Goal: Task Accomplishment & Management: Use online tool/utility

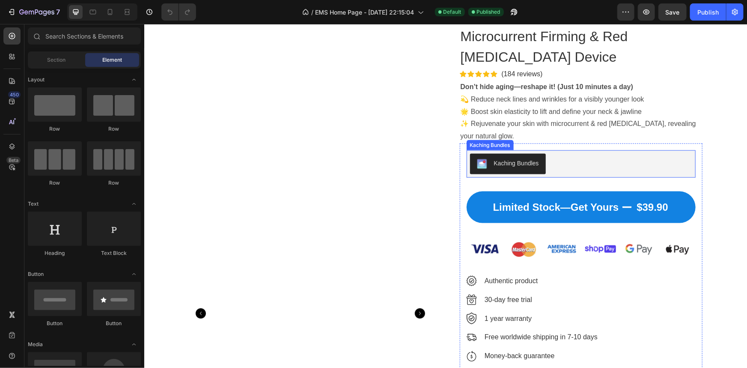
scroll to position [583, 0]
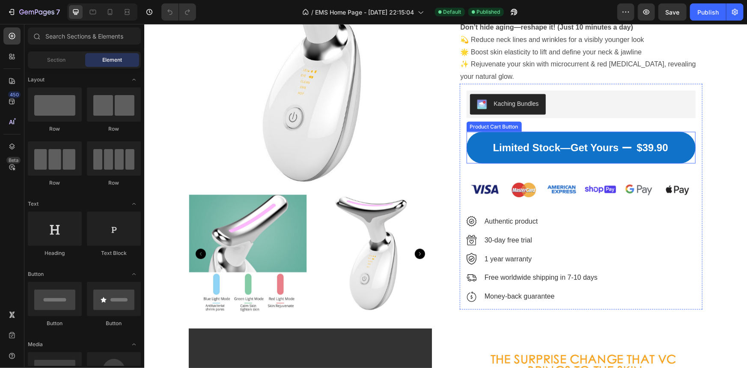
click at [626, 146] on icon "Limited Stock—Get Yours" at bounding box center [626, 147] width 9 height 2
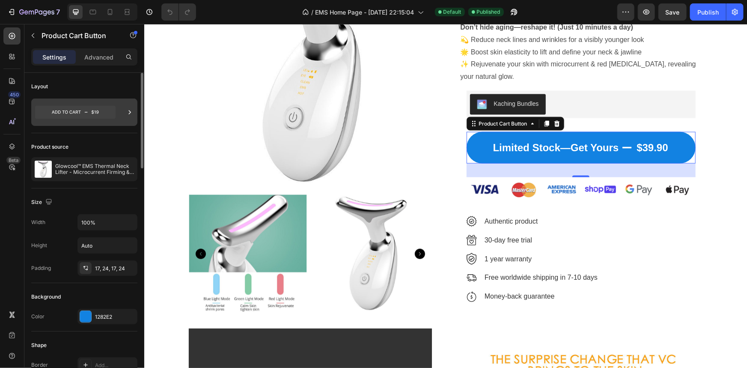
click at [120, 114] on div at bounding box center [84, 111] width 106 height 27
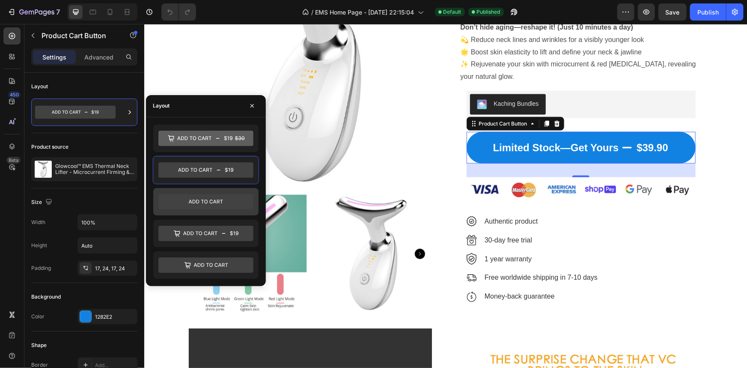
click at [174, 196] on icon at bounding box center [205, 201] width 95 height 15
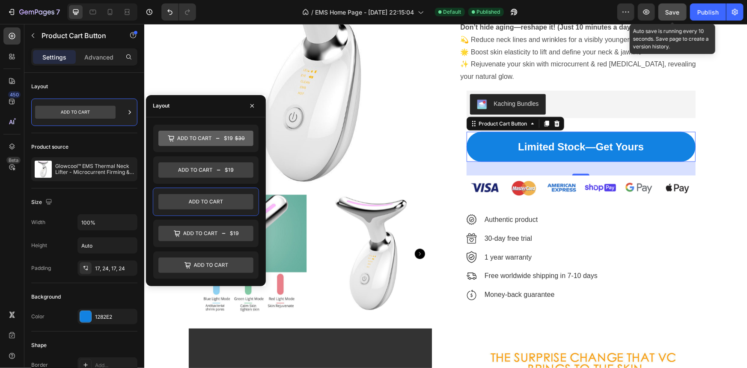
click at [670, 14] on span "Save" at bounding box center [672, 12] width 14 height 7
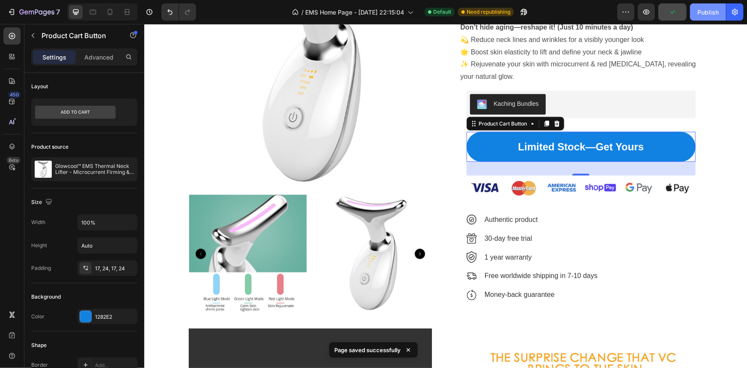
click at [704, 10] on div "Publish" at bounding box center [707, 12] width 21 height 9
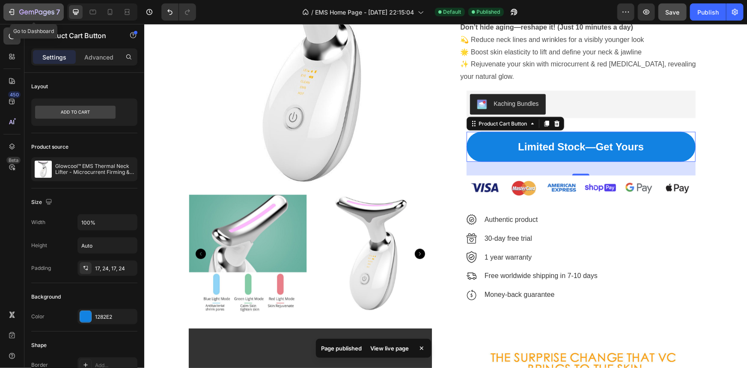
click at [15, 9] on icon "button" at bounding box center [11, 12] width 9 height 9
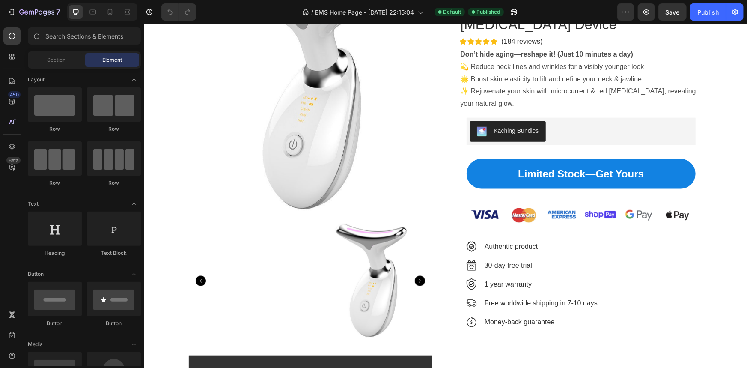
scroll to position [505, 0]
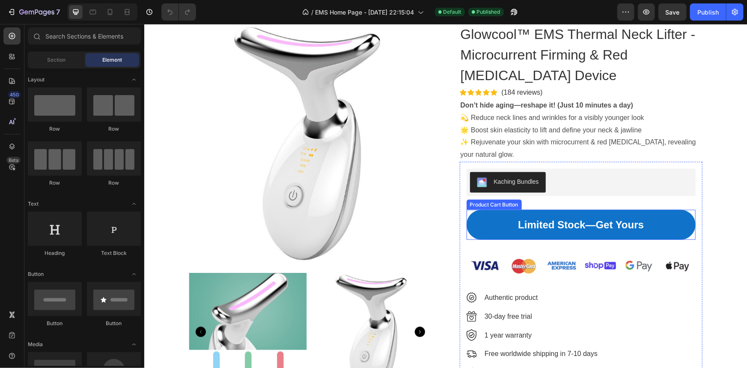
click at [492, 224] on button "Limited Stock—Get Yours" at bounding box center [580, 224] width 229 height 30
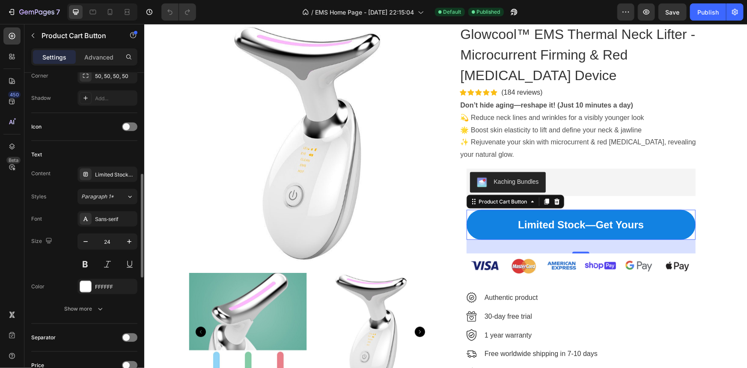
scroll to position [350, 0]
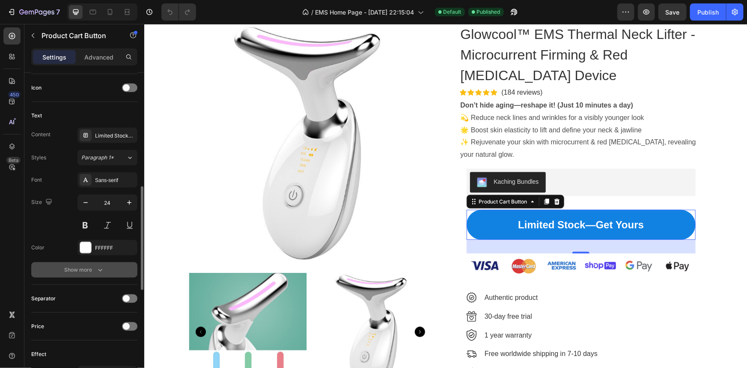
click at [91, 268] on div "Show more" at bounding box center [85, 269] width 40 height 9
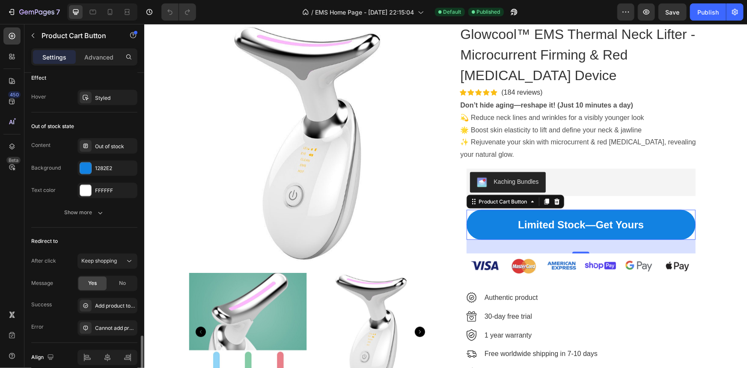
scroll to position [776, 0]
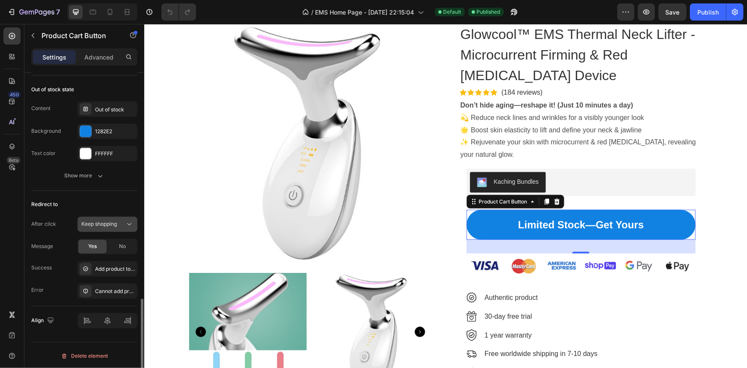
click at [111, 225] on span "Keep shopping" at bounding box center [99, 224] width 36 height 6
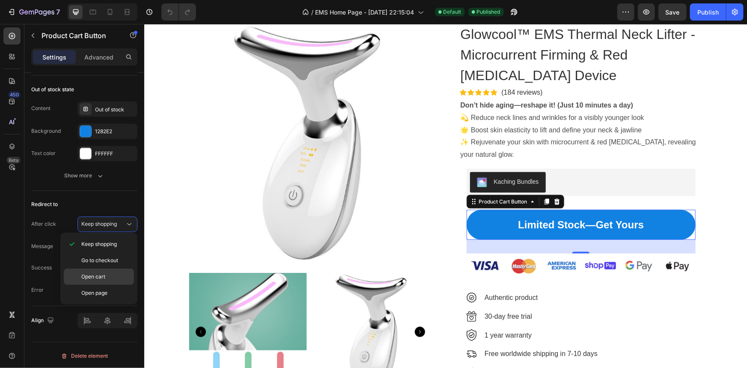
click at [97, 273] on span "Open cart" at bounding box center [93, 277] width 24 height 8
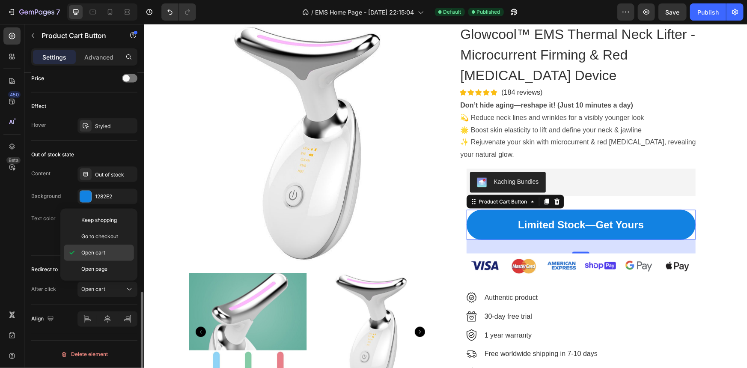
scroll to position [709, 0]
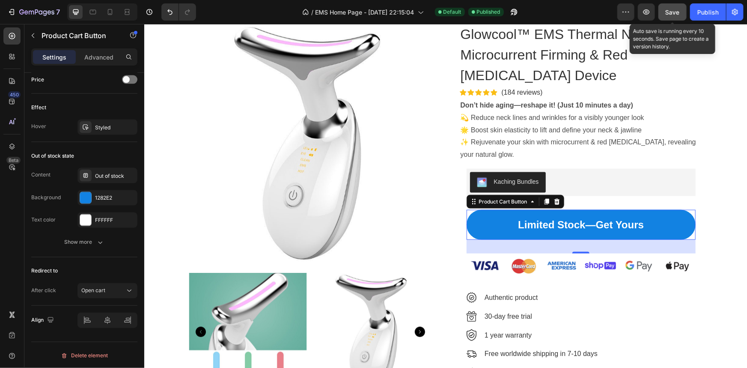
click at [674, 12] on span "Save" at bounding box center [672, 12] width 14 height 7
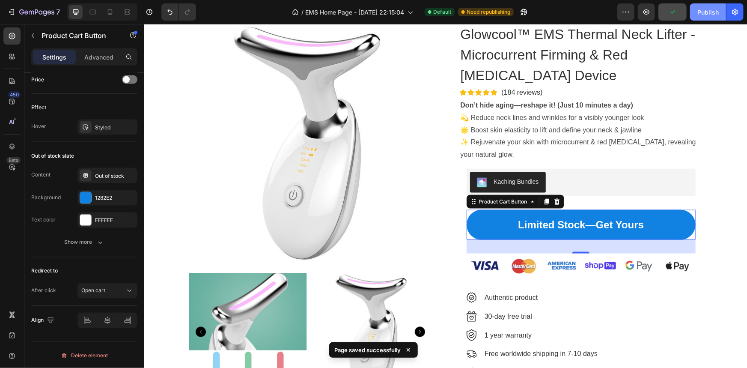
click at [705, 12] on div "Publish" at bounding box center [707, 12] width 21 height 9
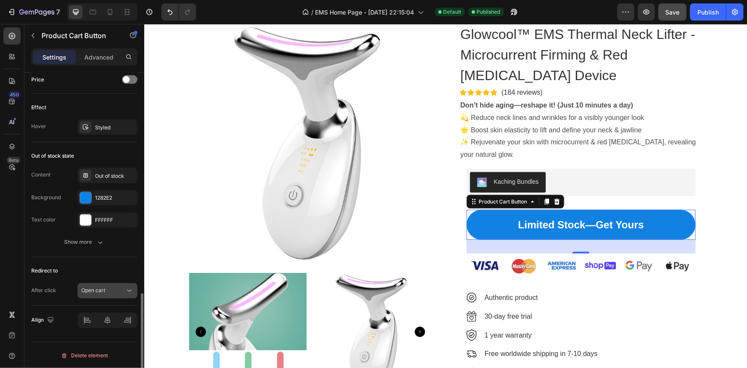
click at [95, 287] on span "Open cart" at bounding box center [93, 290] width 24 height 6
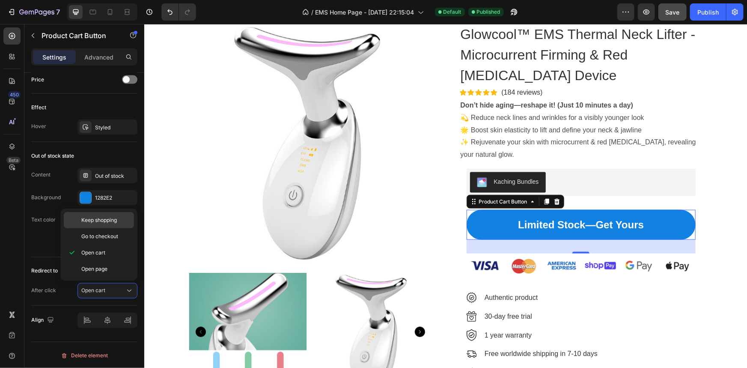
click at [104, 220] on span "Keep shopping" at bounding box center [99, 220] width 36 height 8
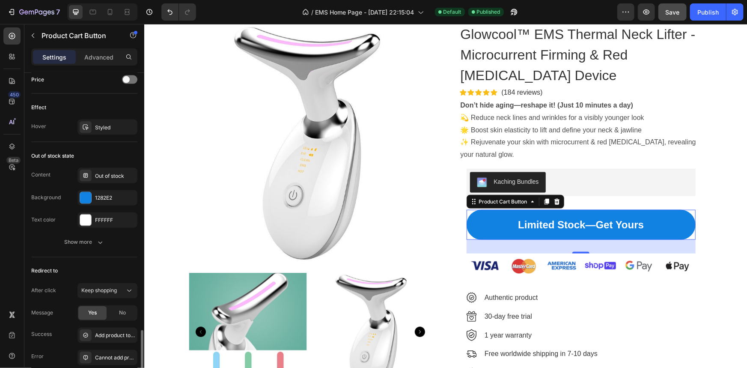
scroll to position [776, 0]
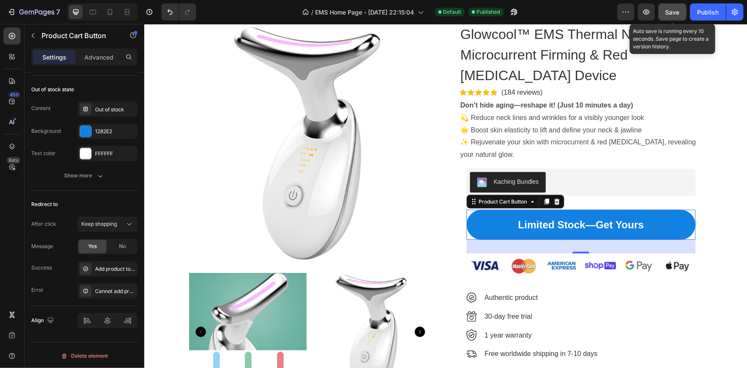
click at [669, 12] on span "Save" at bounding box center [672, 12] width 14 height 7
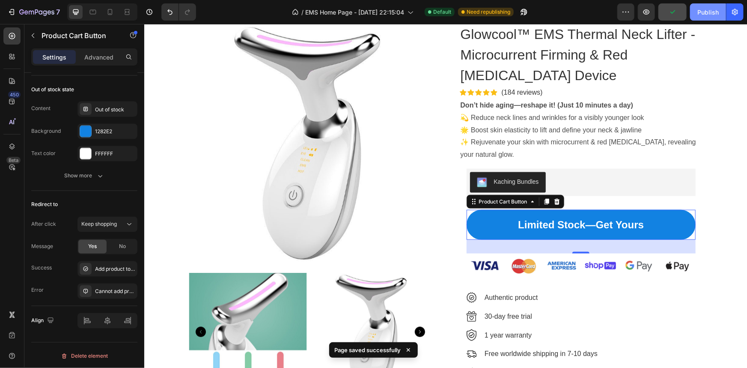
click at [699, 12] on div "Publish" at bounding box center [707, 12] width 21 height 9
